Goal: Information Seeking & Learning: Get advice/opinions

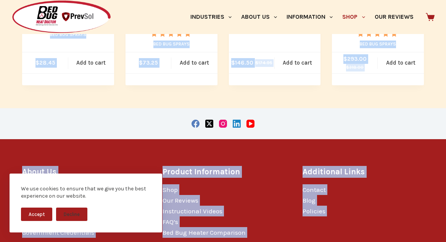
scroll to position [352, 0]
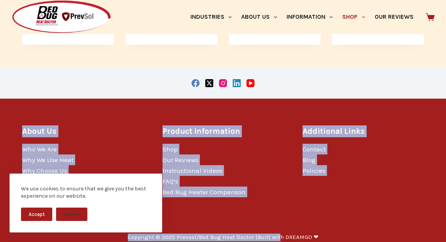
drag, startPoint x: 238, startPoint y: 141, endPoint x: 278, endPoint y: 260, distance: 125.0
click at [34, 209] on button "Accept" at bounding box center [36, 213] width 31 height 13
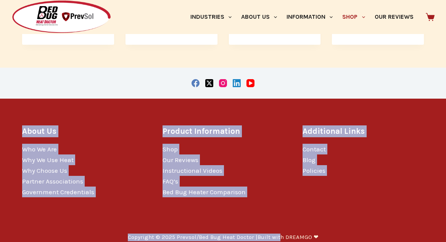
click at [199, 125] on h3 "Product Information" at bounding box center [223, 131] width 121 height 12
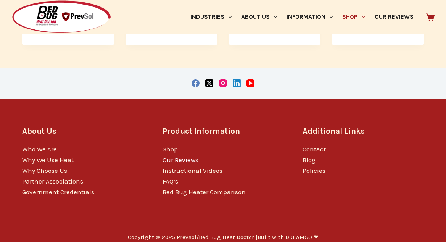
click at [181, 156] on link "Our Reviews" at bounding box center [181, 160] width 36 height 8
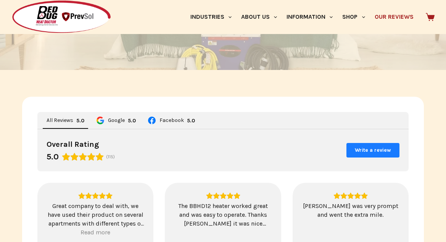
scroll to position [535, 0]
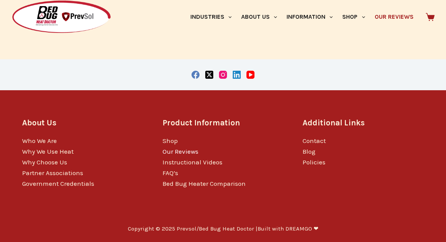
click at [168, 154] on link "Our Reviews" at bounding box center [181, 151] width 36 height 8
click at [170, 150] on link "Our Reviews" at bounding box center [181, 151] width 36 height 8
